Goal: Register for event/course

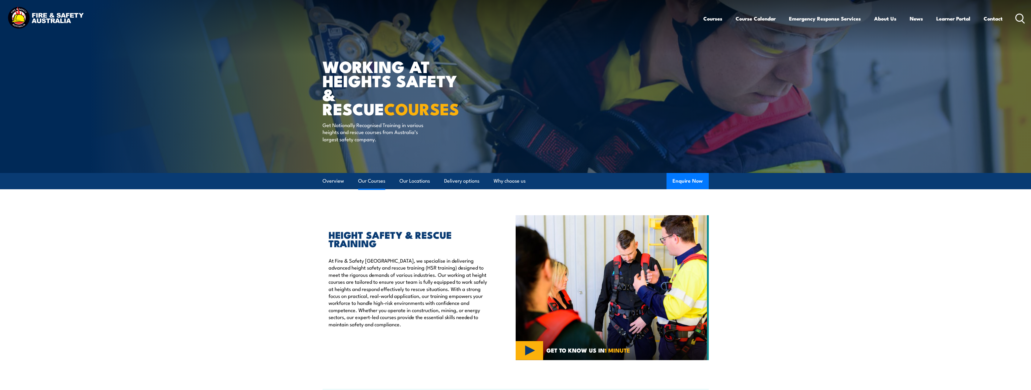
click at [365, 180] on link "Our Courses" at bounding box center [371, 181] width 27 height 16
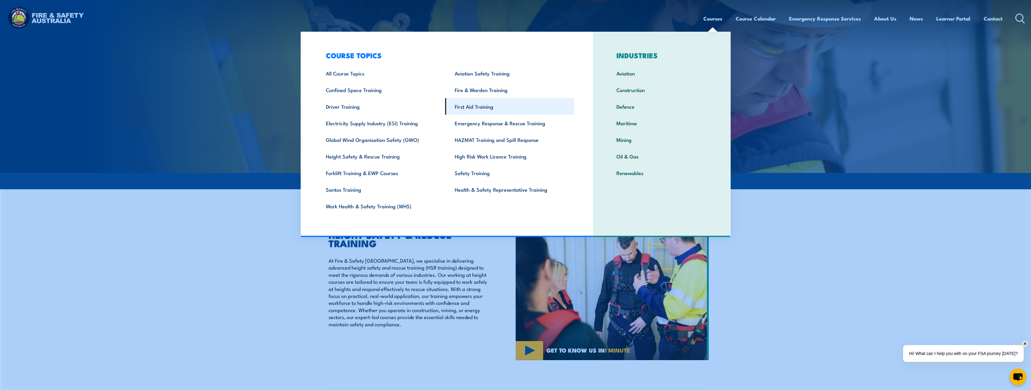
click at [473, 106] on link "First Aid Training" at bounding box center [509, 106] width 129 height 17
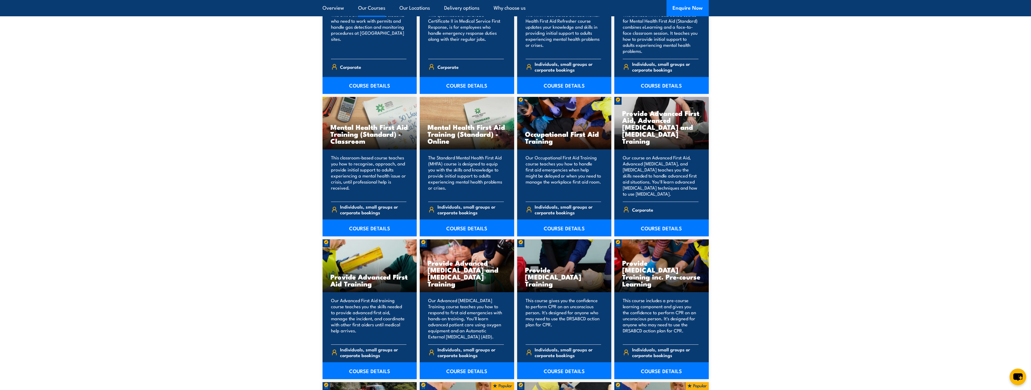
scroll to position [573, 0]
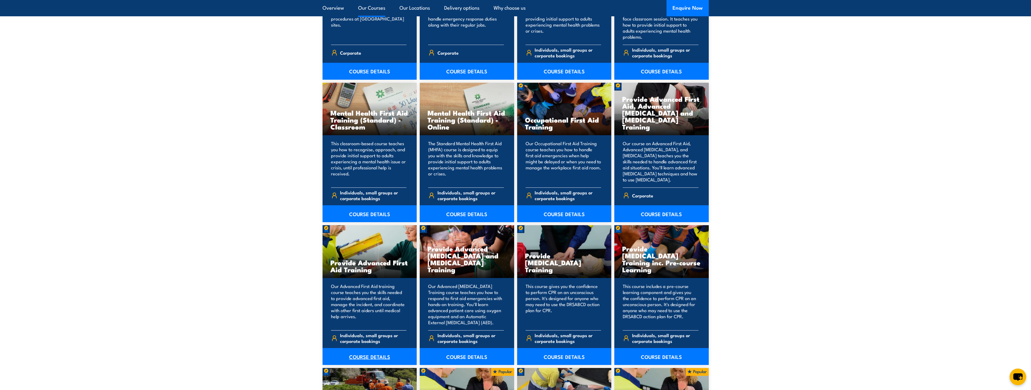
click at [370, 356] on link "COURSE DETAILS" at bounding box center [369, 356] width 94 height 17
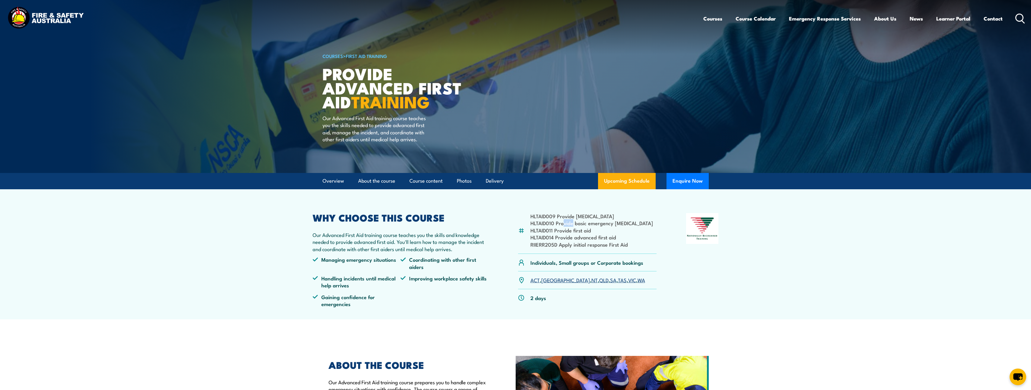
drag, startPoint x: 562, startPoint y: 223, endPoint x: 571, endPoint y: 223, distance: 9.4
click at [571, 223] on li "HLTAID010 Provide basic emergency [MEDICAL_DATA]" at bounding box center [591, 222] width 122 height 7
drag, startPoint x: 571, startPoint y: 223, endPoint x: 567, endPoint y: 228, distance: 7.3
click at [566, 227] on li "HLTAID011 Provide first aid" at bounding box center [591, 229] width 122 height 7
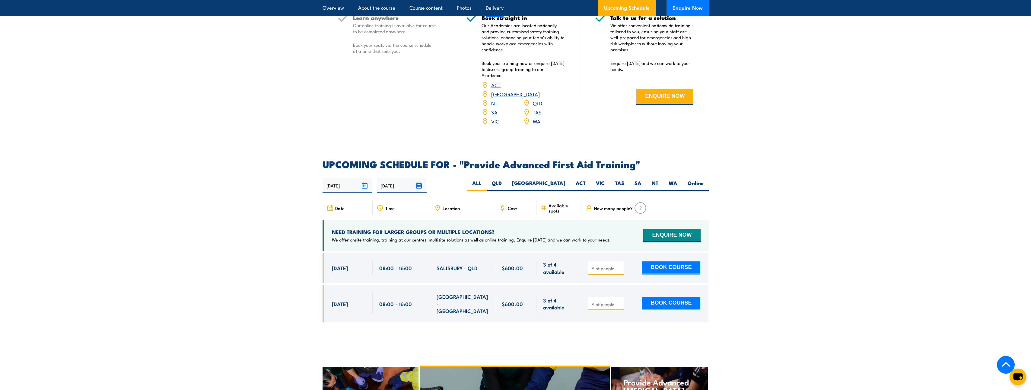
scroll to position [814, 0]
click at [600, 179] on label "VIC" at bounding box center [599, 185] width 19 height 12
click at [604, 179] on input "VIC" at bounding box center [606, 181] width 4 height 4
radio input "true"
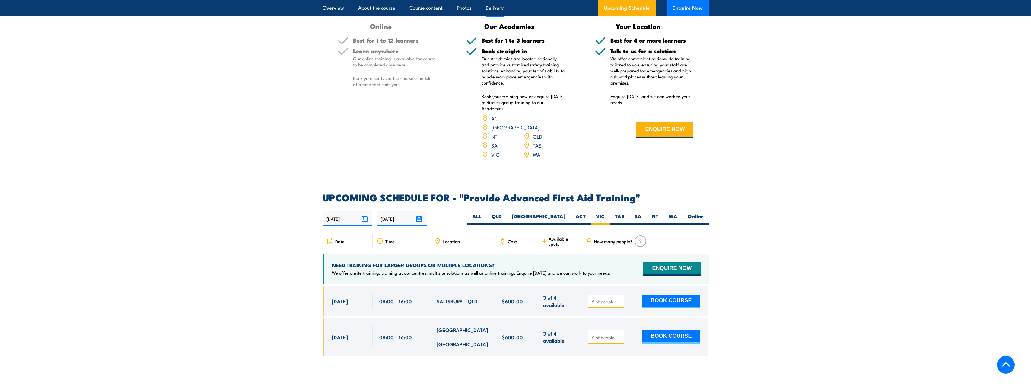
scroll to position [814, 0]
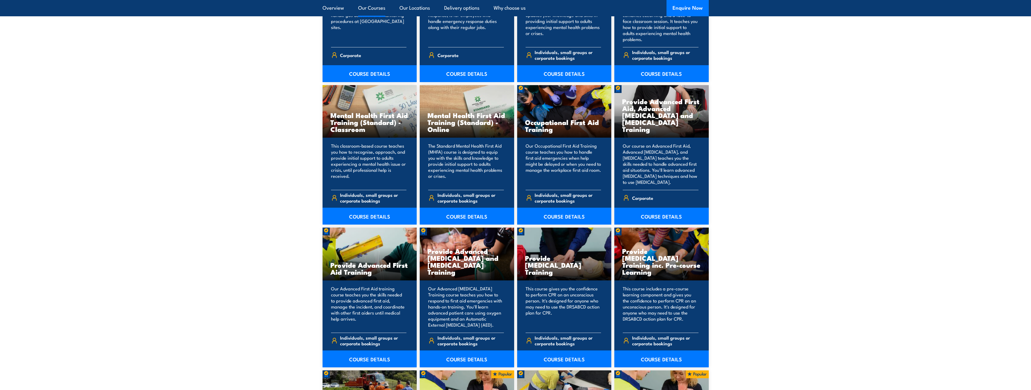
scroll to position [573, 0]
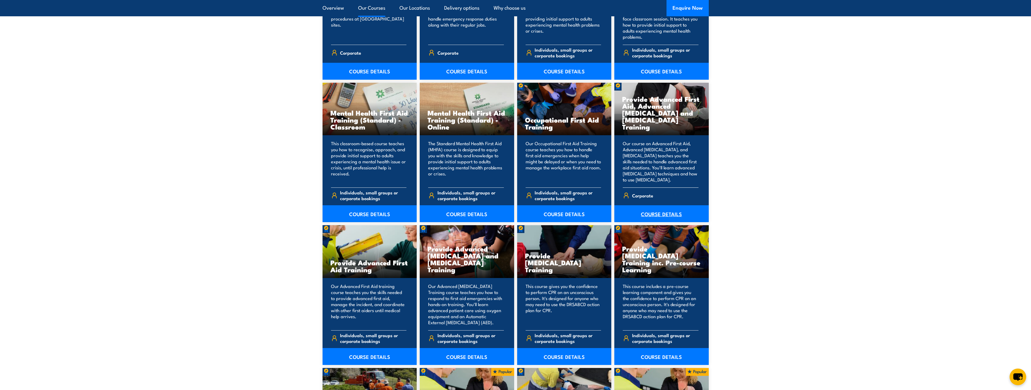
click at [655, 218] on link "COURSE DETAILS" at bounding box center [661, 213] width 94 height 17
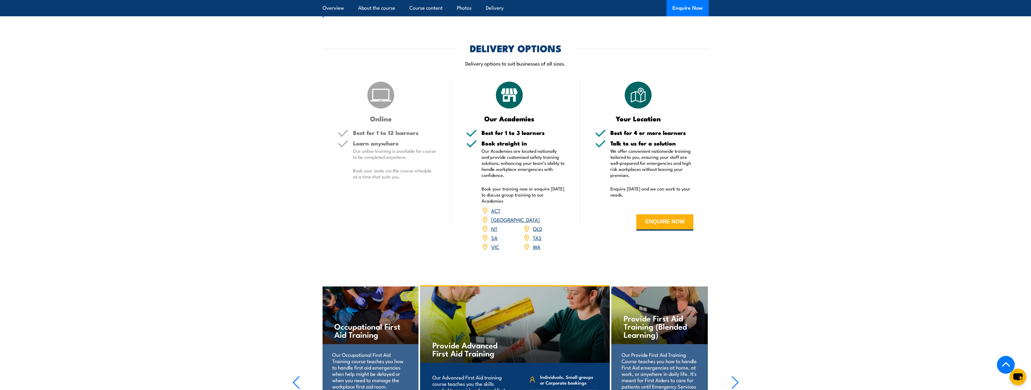
scroll to position [899, 0]
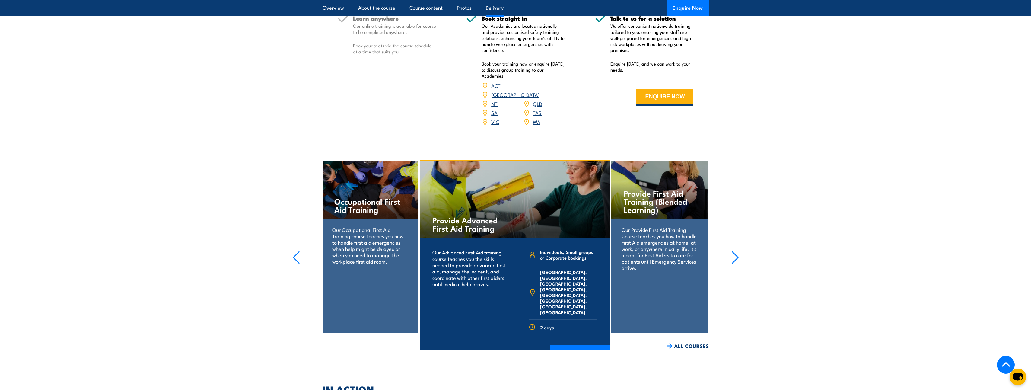
click at [493, 119] on link "VIC" at bounding box center [495, 121] width 8 height 7
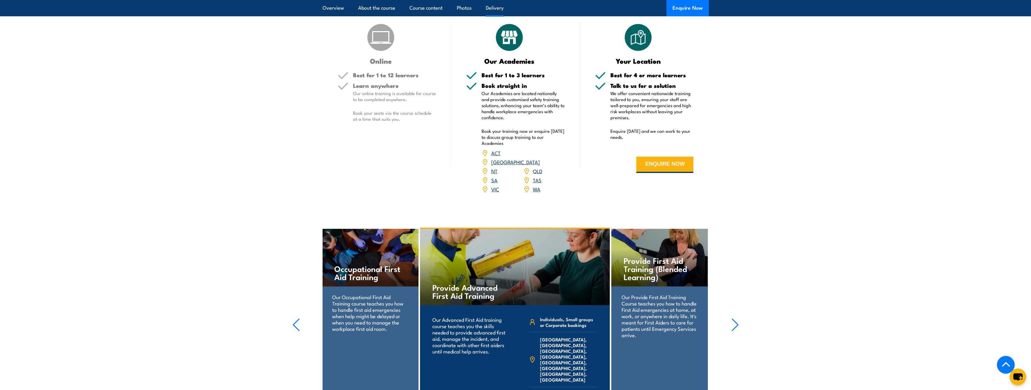
scroll to position [929, 0]
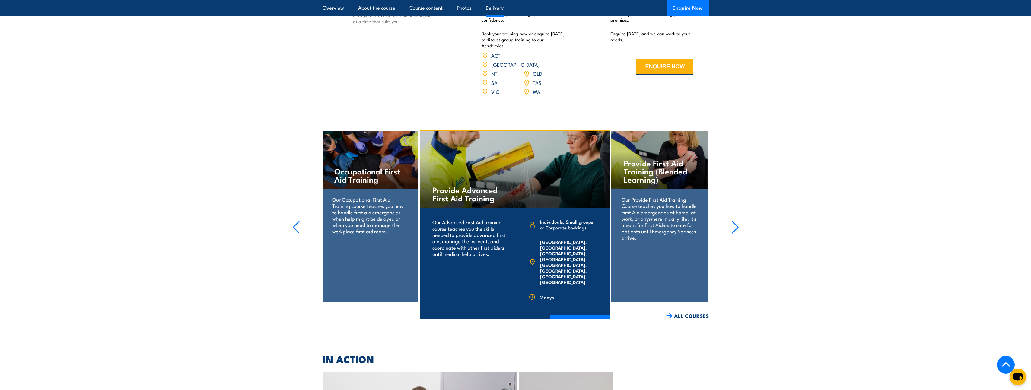
click at [363, 177] on h4 "Occupational First Aid Training" at bounding box center [369, 175] width 71 height 16
click at [296, 220] on icon "button" at bounding box center [296, 226] width 8 height 13
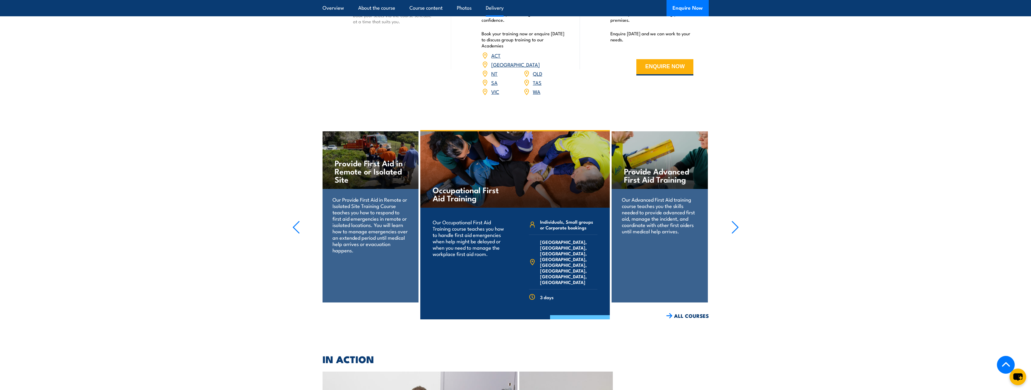
click at [587, 315] on link "COURSE DETAILS" at bounding box center [580, 323] width 60 height 16
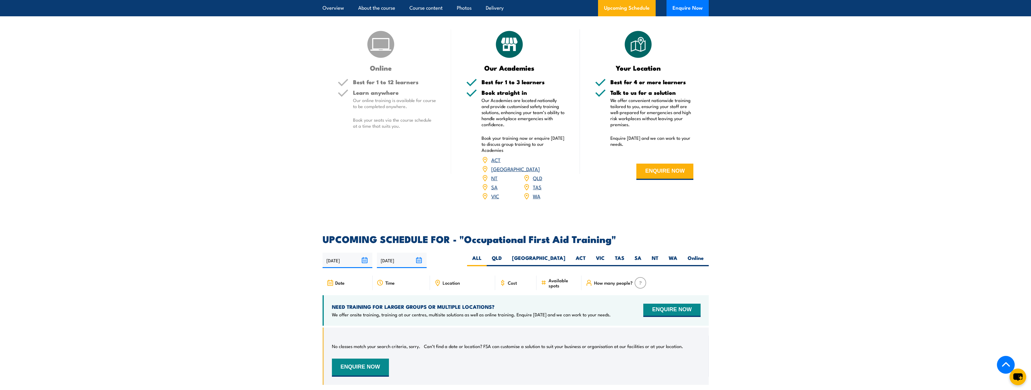
scroll to position [965, 0]
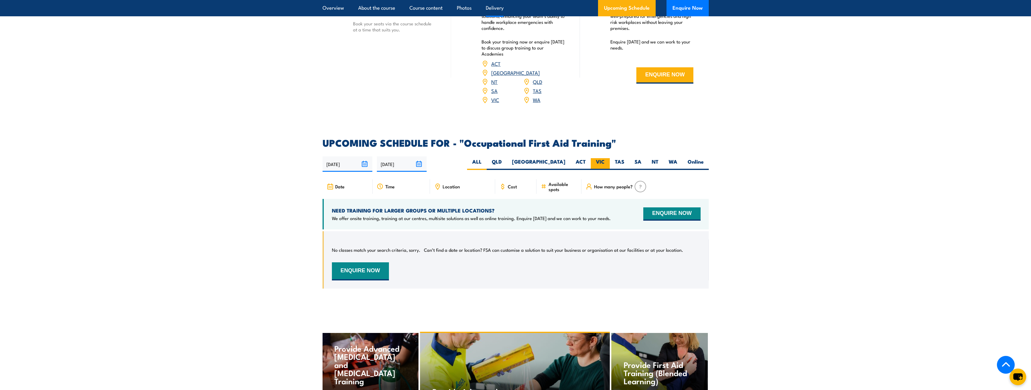
click at [600, 158] on label "VIC" at bounding box center [599, 164] width 19 height 12
click at [604, 158] on input "VIC" at bounding box center [606, 160] width 4 height 4
radio input "true"
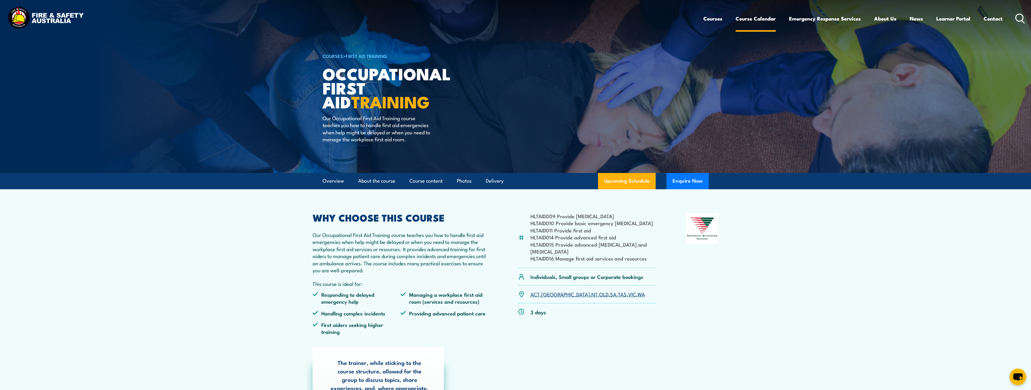
click at [749, 19] on link "Course Calendar" at bounding box center [755, 19] width 40 height 16
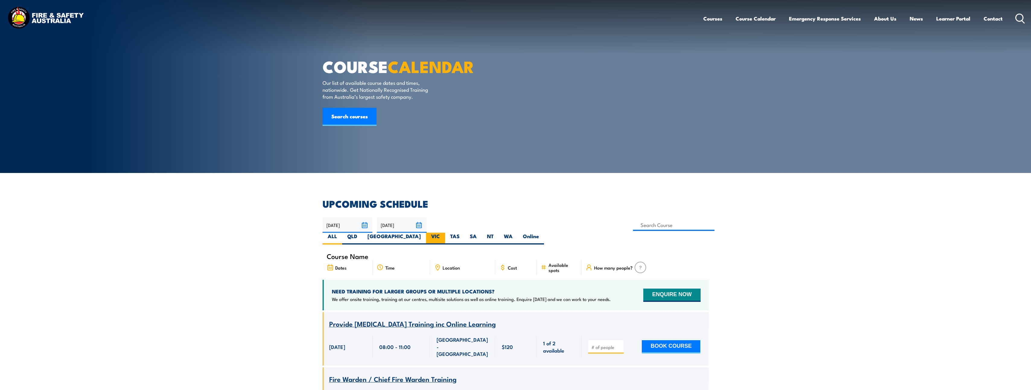
click at [445, 233] on label "VIC" at bounding box center [435, 239] width 19 height 12
click at [444, 233] on input "VIC" at bounding box center [442, 235] width 4 height 4
radio input "true"
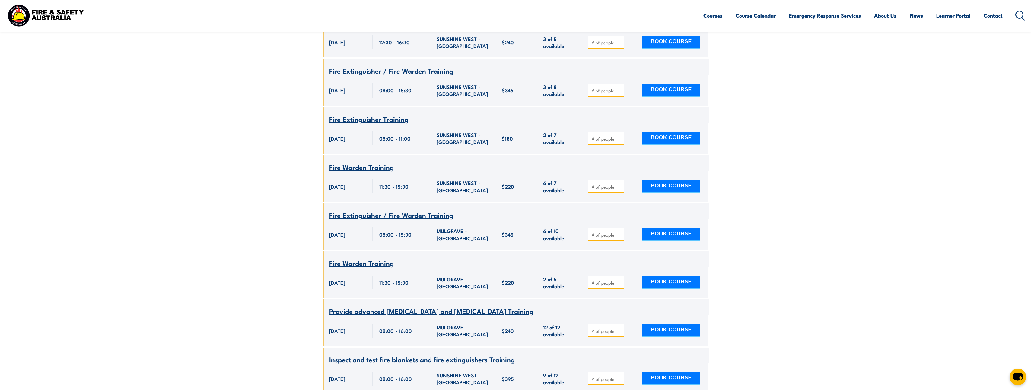
scroll to position [1586, 0]
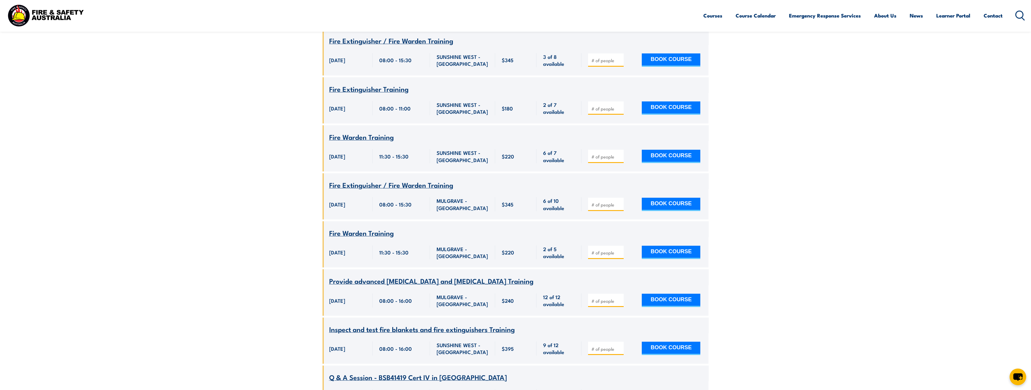
click at [373, 275] on span "Provide advanced [MEDICAL_DATA] and [MEDICAL_DATA] Training" at bounding box center [431, 280] width 204 height 10
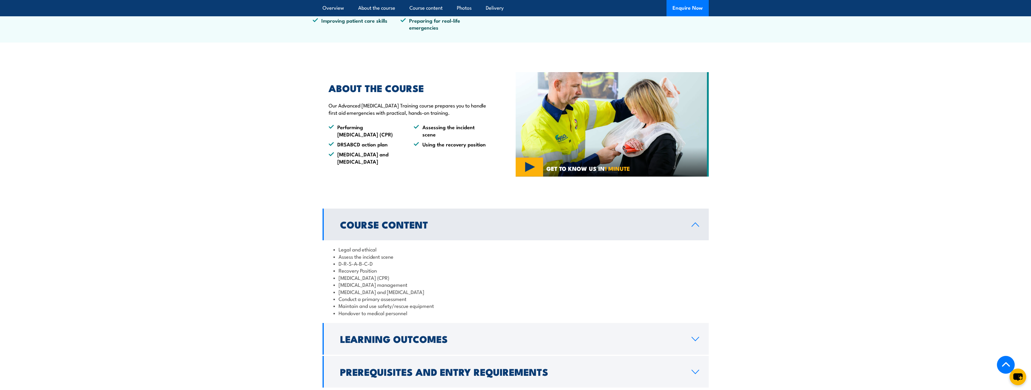
scroll to position [60, 0]
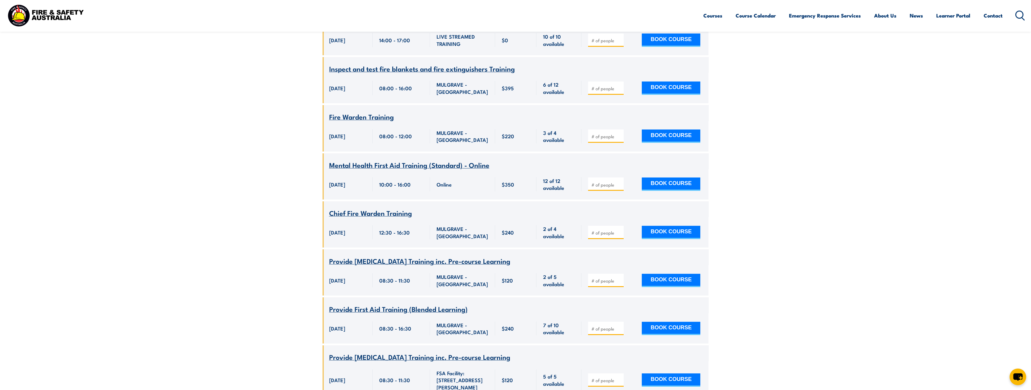
scroll to position [1707, 0]
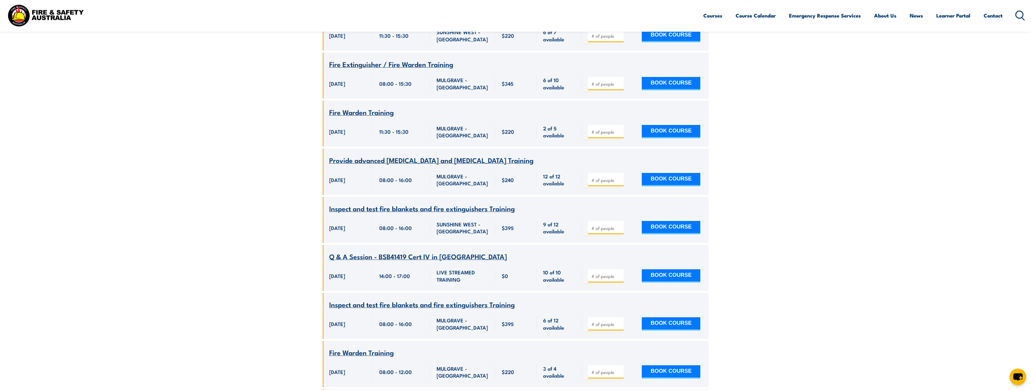
click at [380, 155] on span "Provide advanced resuscitation and oxygen therapy Training" at bounding box center [431, 160] width 204 height 10
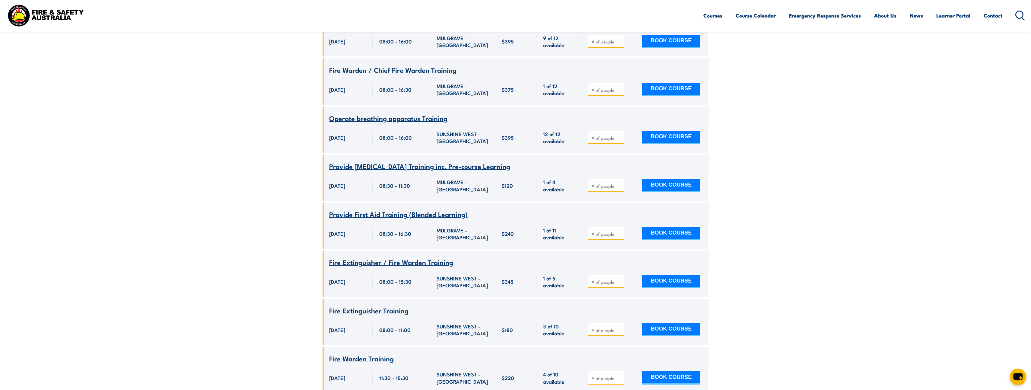
scroll to position [350, 0]
click at [393, 208] on span "Provide First Aid Training (Blended Learning)" at bounding box center [398, 213] width 138 height 10
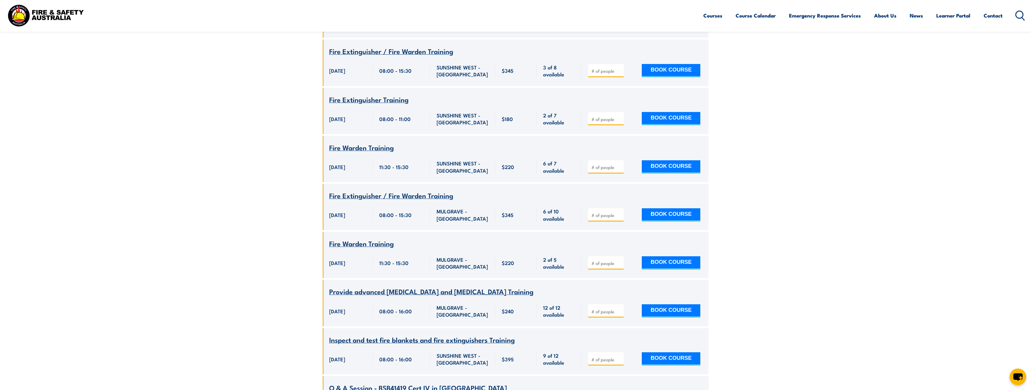
scroll to position [1586, 0]
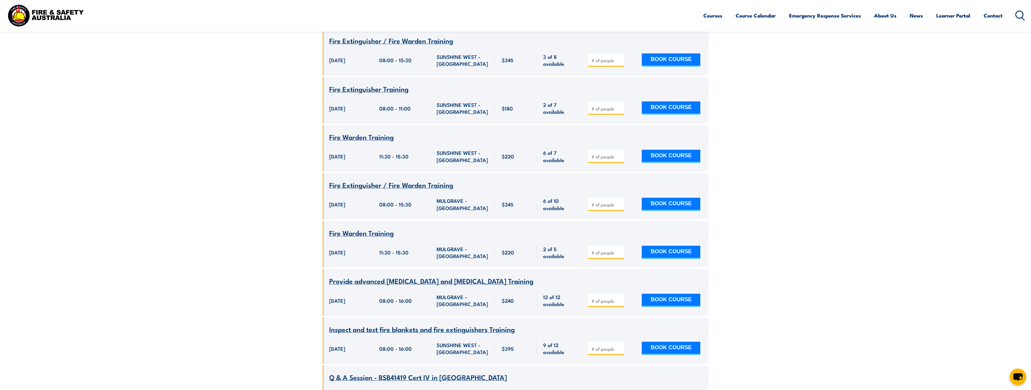
click at [388, 275] on span "Provide advanced [MEDICAL_DATA] and [MEDICAL_DATA] Training" at bounding box center [431, 280] width 204 height 10
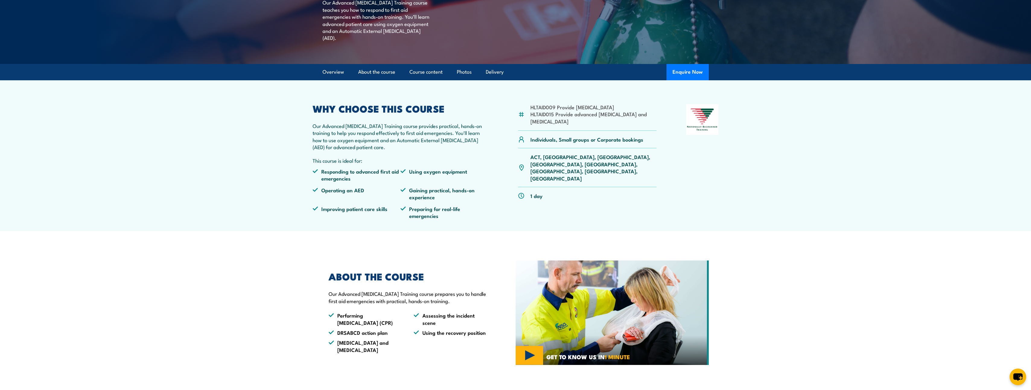
scroll to position [81, 0]
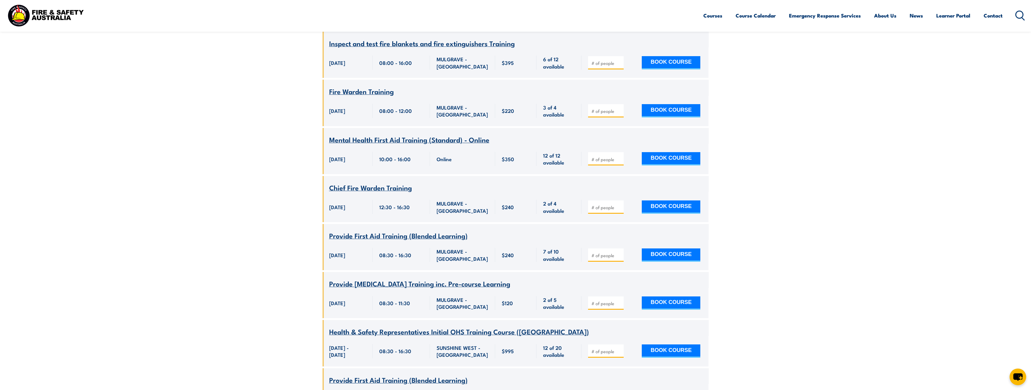
scroll to position [1978, 0]
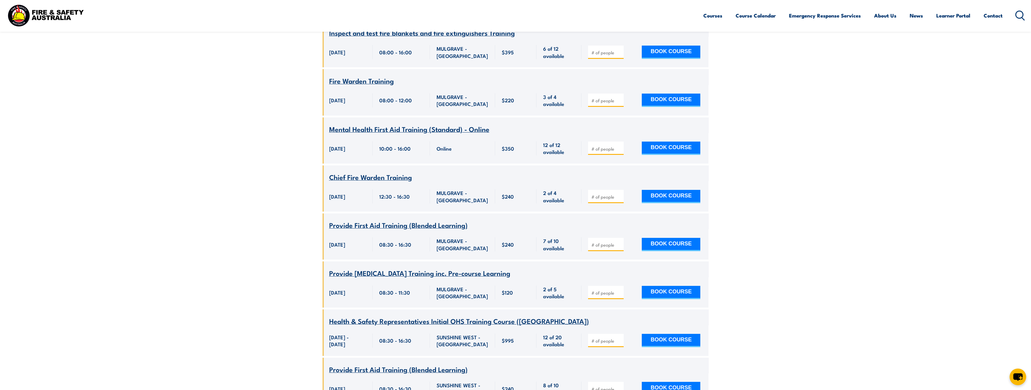
click at [445, 268] on span "Provide Cardiopulmonary Resuscitation Training inc. Pre-course Learning" at bounding box center [419, 273] width 181 height 10
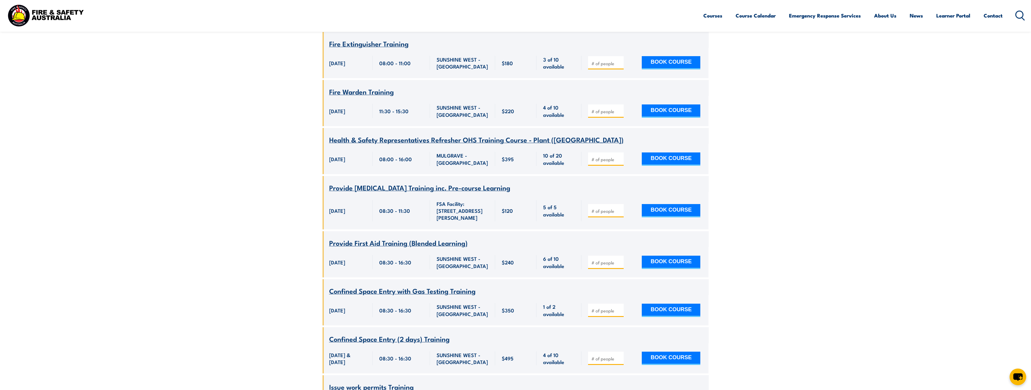
scroll to position [440, 0]
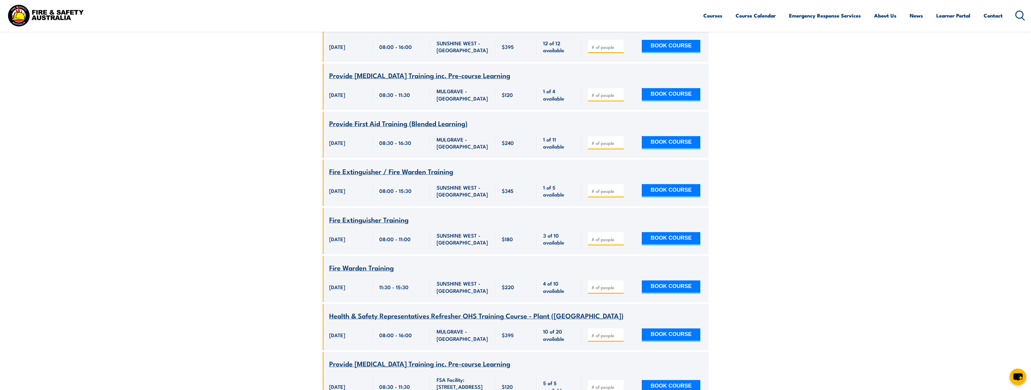
click at [372, 358] on span "Provide Cardiopulmonary Resuscitation Training inc. Pre-course Learning" at bounding box center [419, 363] width 181 height 10
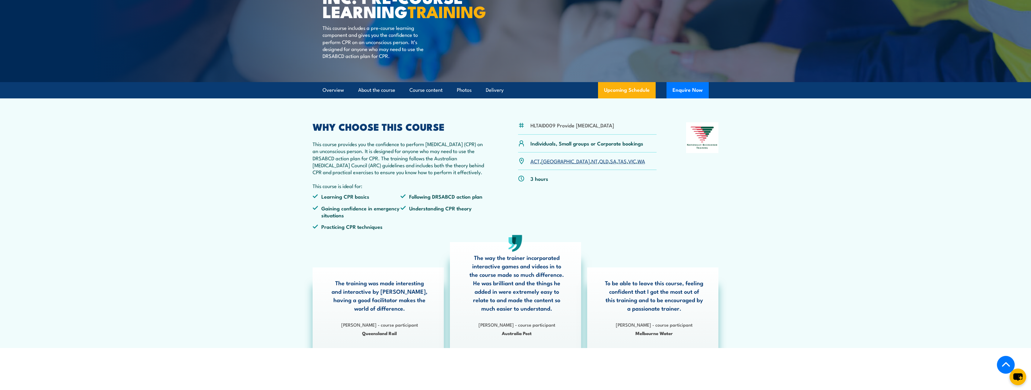
scroll to position [60, 0]
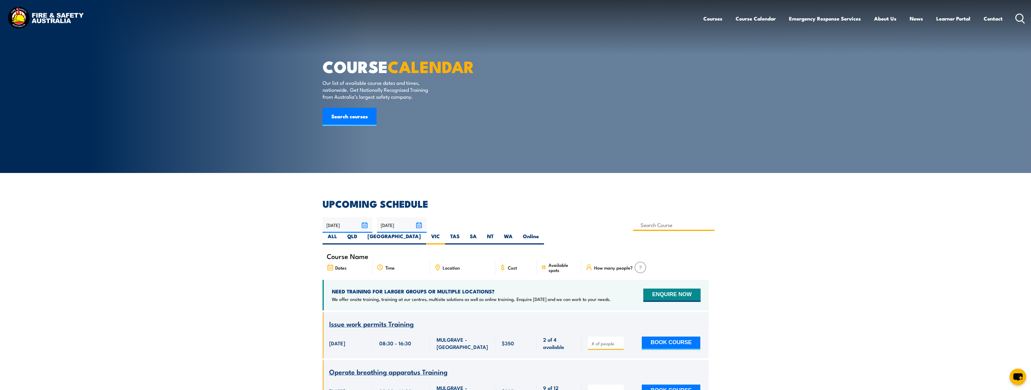
click at [633, 226] on input at bounding box center [674, 225] width 82 height 12
type input "HLT21020 Certificate II in Medical Services First Response"
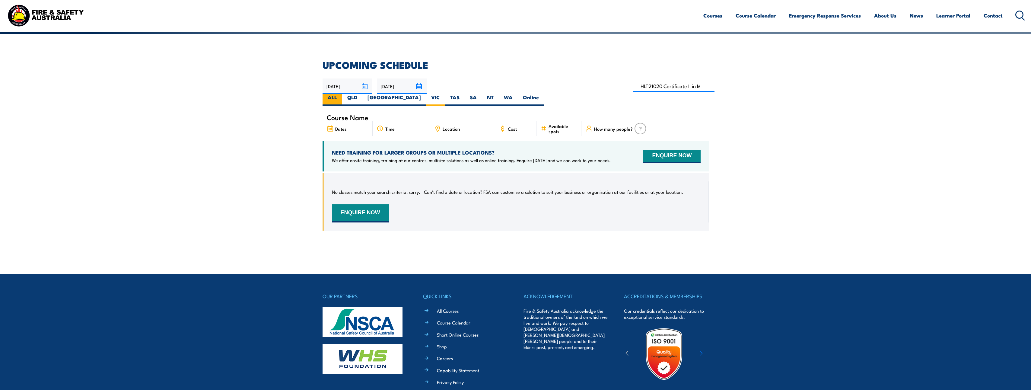
click at [342, 94] on label "ALL" at bounding box center [332, 100] width 20 height 12
click at [341, 94] on input "ALL" at bounding box center [339, 96] width 4 height 4
radio input "true"
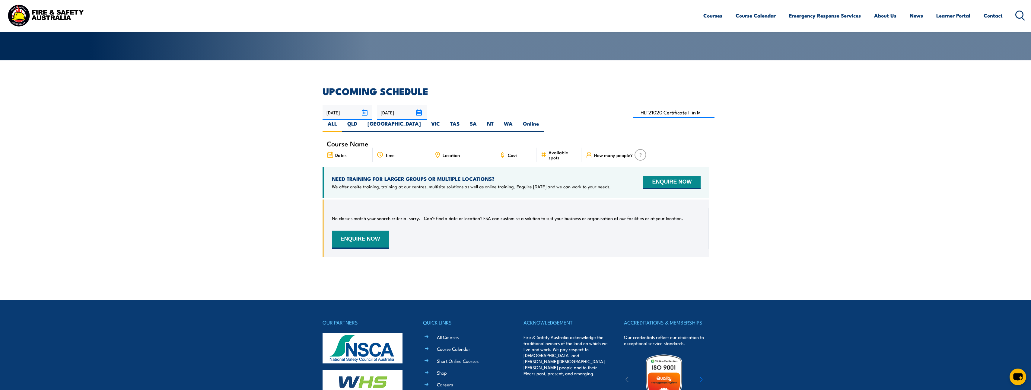
scroll to position [109, 0]
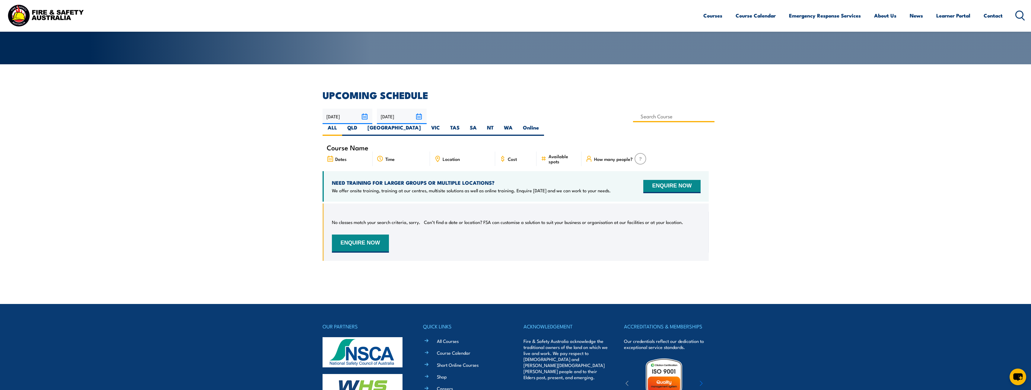
click at [633, 117] on input at bounding box center [674, 116] width 82 height 12
click at [633, 116] on input "HLT21020 Certificate II in Medical Services First Response" at bounding box center [674, 116] width 82 height 12
drag, startPoint x: 447, startPoint y: 116, endPoint x: 543, endPoint y: 116, distance: 96.2
click at [543, 116] on div "05/10/2025 04/12/2025" at bounding box center [515, 122] width 386 height 27
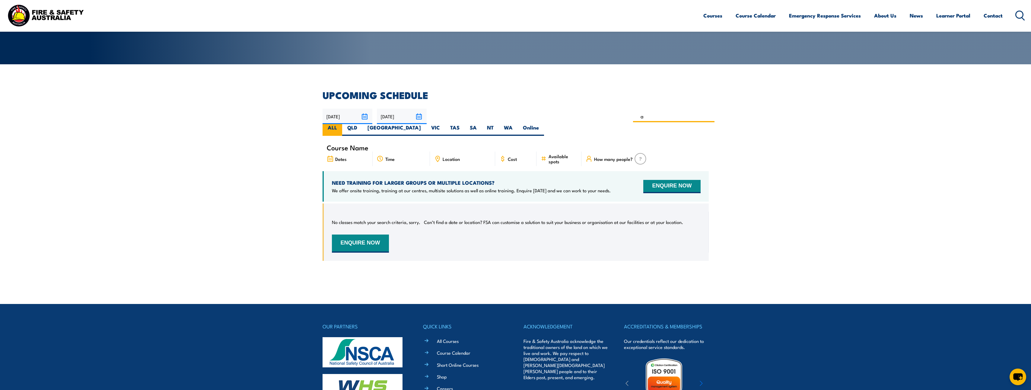
scroll to position [0, 0]
type input "advanced"
